Goal: Information Seeking & Learning: Learn about a topic

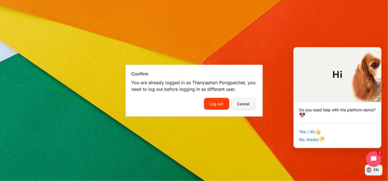
click at [244, 105] on button "Cancel" at bounding box center [244, 104] width 24 height 12
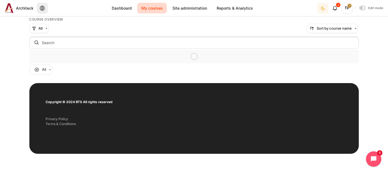
scroll to position [48, 0]
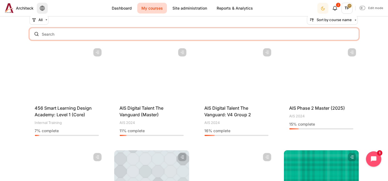
click at [101, 35] on input "Search courses" at bounding box center [194, 34] width 330 height 12
type input "x"
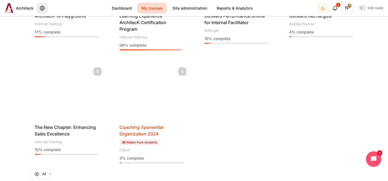
scroll to position [170, 0]
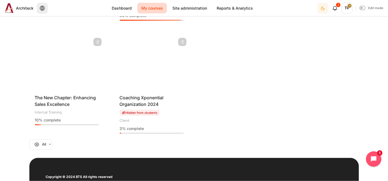
click at [139, 101] on h4 "Course name Coaching Xponential Organization 2024" at bounding box center [152, 101] width 64 height 13
click at [129, 107] on h4 "Course name Coaching Xponential Organization 2024" at bounding box center [152, 101] width 64 height 13
click at [131, 104] on span "Coaching Xponential Organization 2024" at bounding box center [142, 101] width 44 height 12
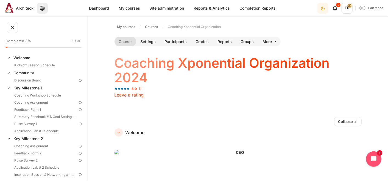
drag, startPoint x: 354, startPoint y: 66, endPoint x: 349, endPoint y: 66, distance: 4.9
click at [354, 66] on h1 "Coaching Xponential Organization 2024" at bounding box center [238, 70] width 247 height 29
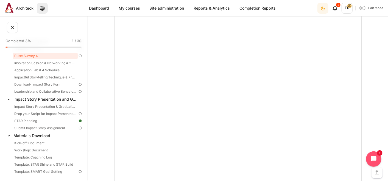
scroll to position [1961, 0]
